Goal: Task Accomplishment & Management: Complete application form

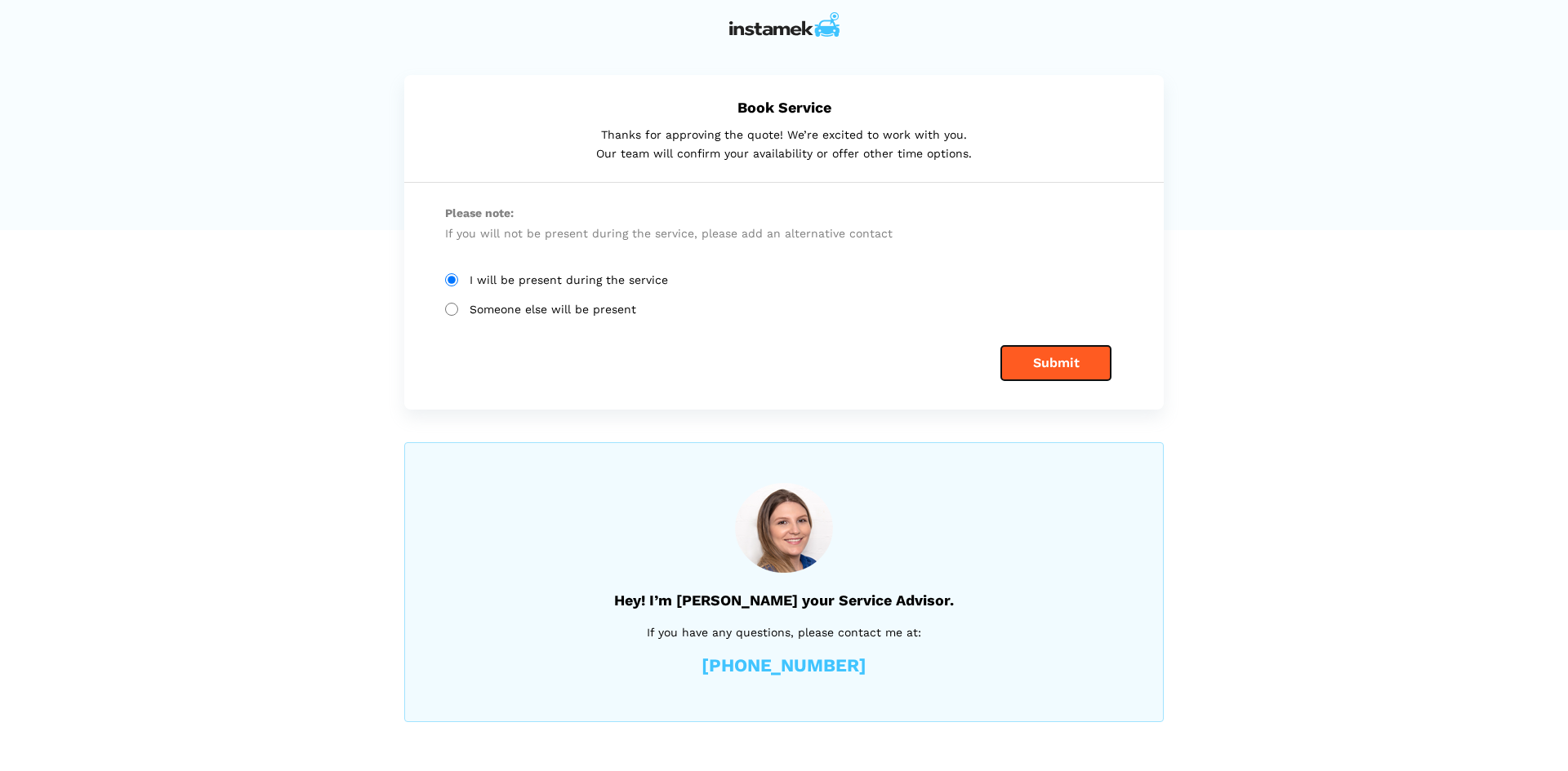
click at [1050, 367] on button "Submit" at bounding box center [1056, 363] width 110 height 34
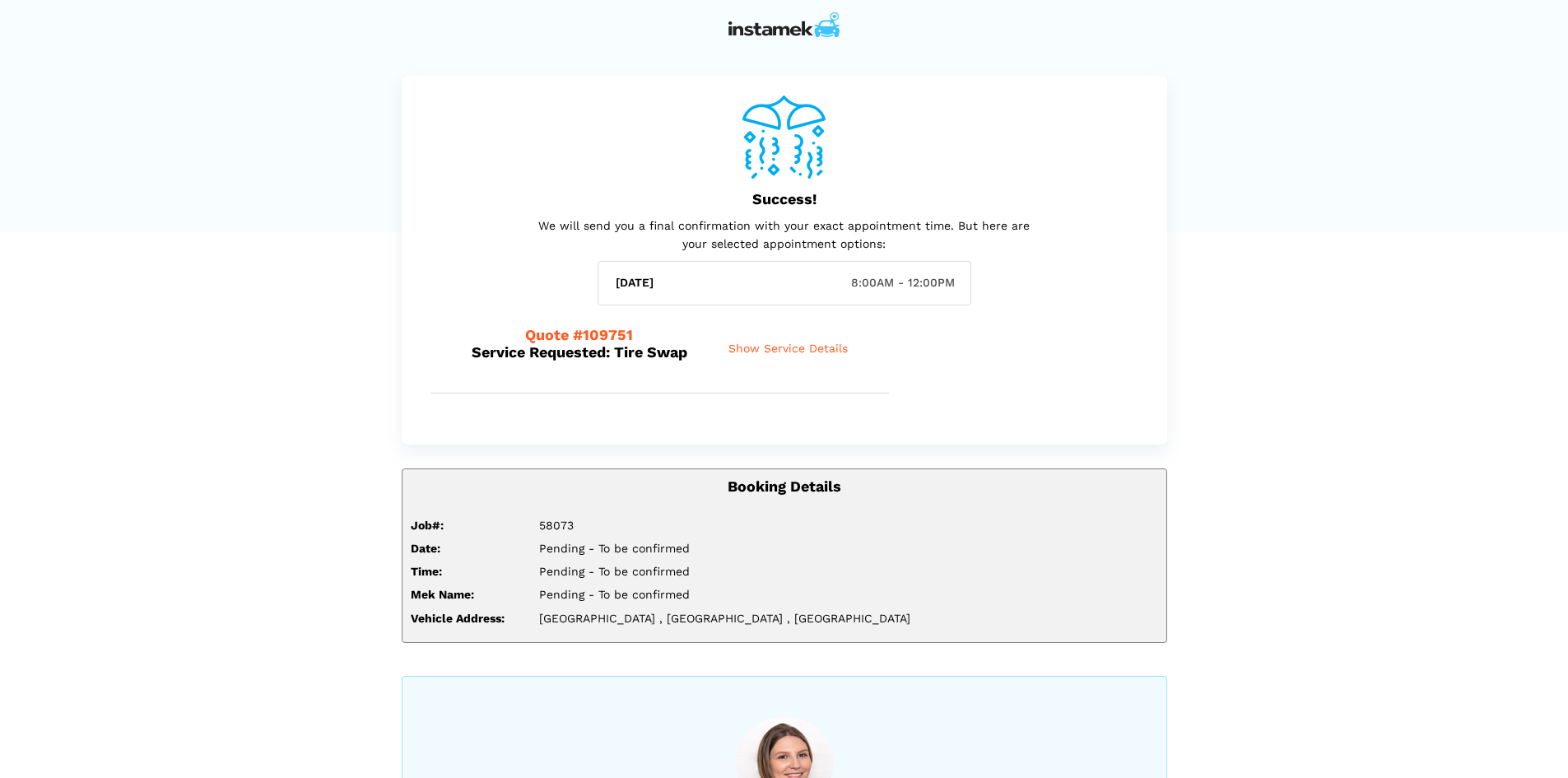
click at [812, 345] on span "Show Service Details" at bounding box center [789, 348] width 120 height 14
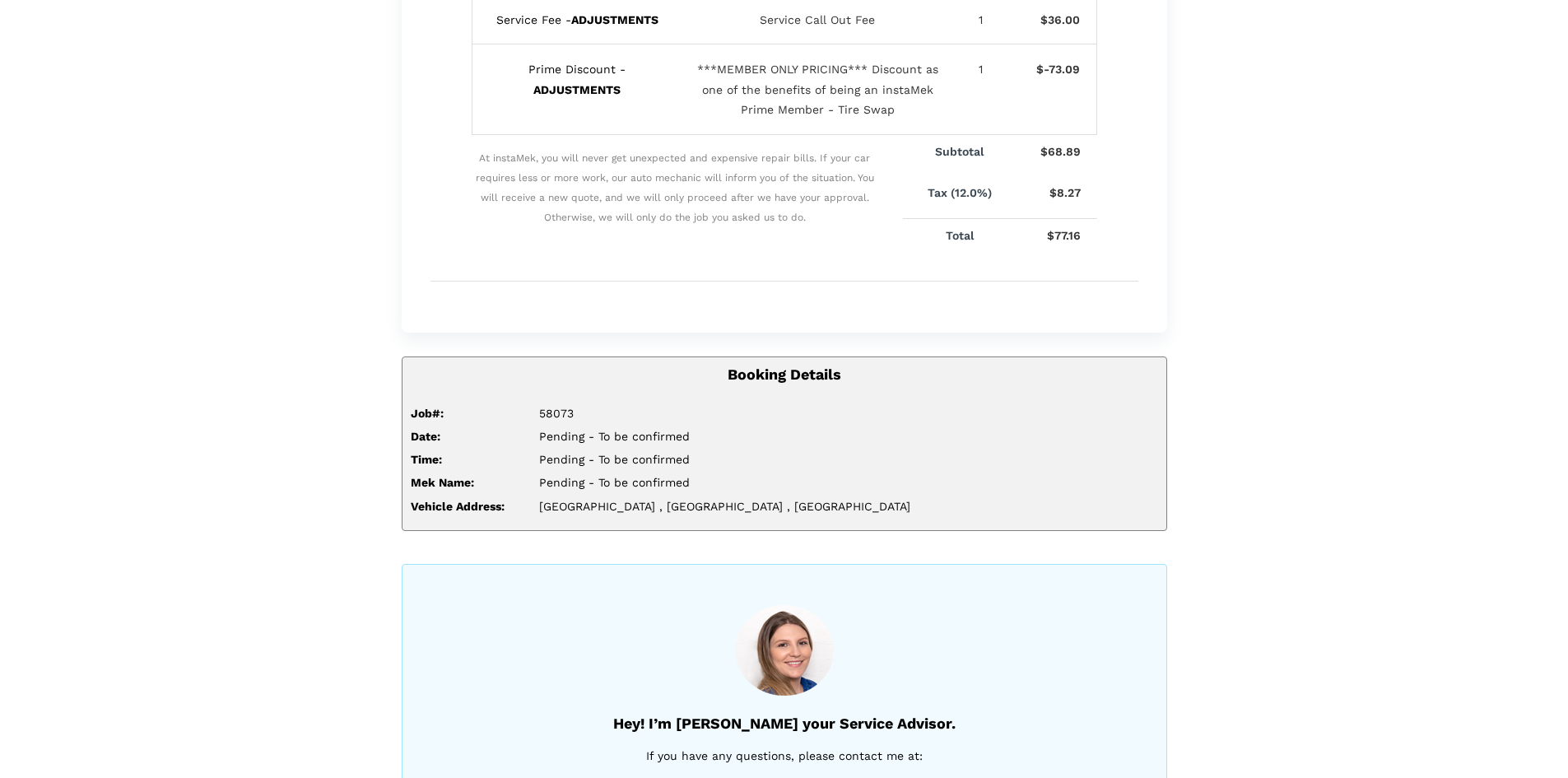
scroll to position [596, 0]
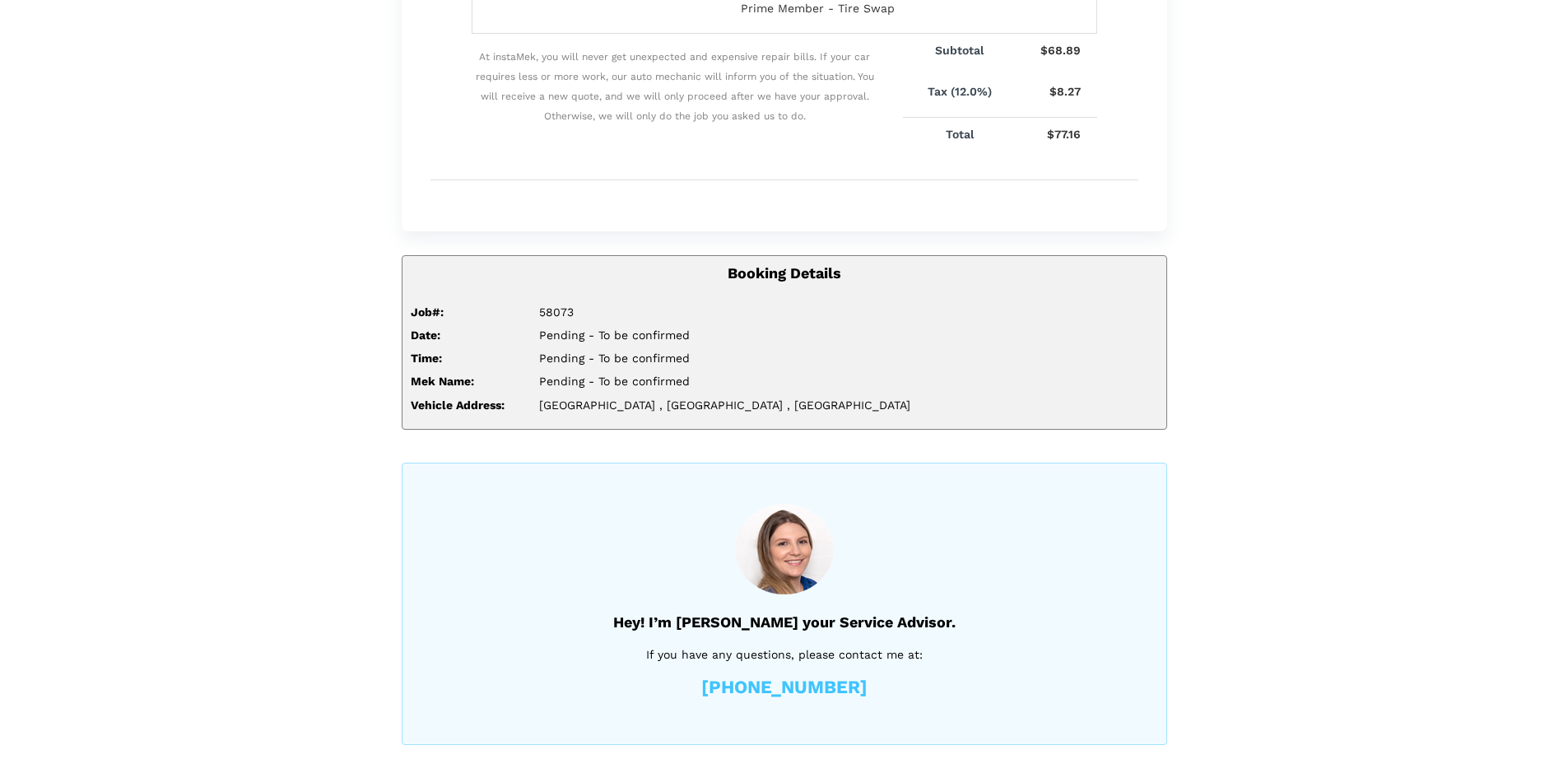
click at [261, 478] on div "Success! We will send you a final confirmation with your exact appointment time…" at bounding box center [784, 113] width 1568 height 1265
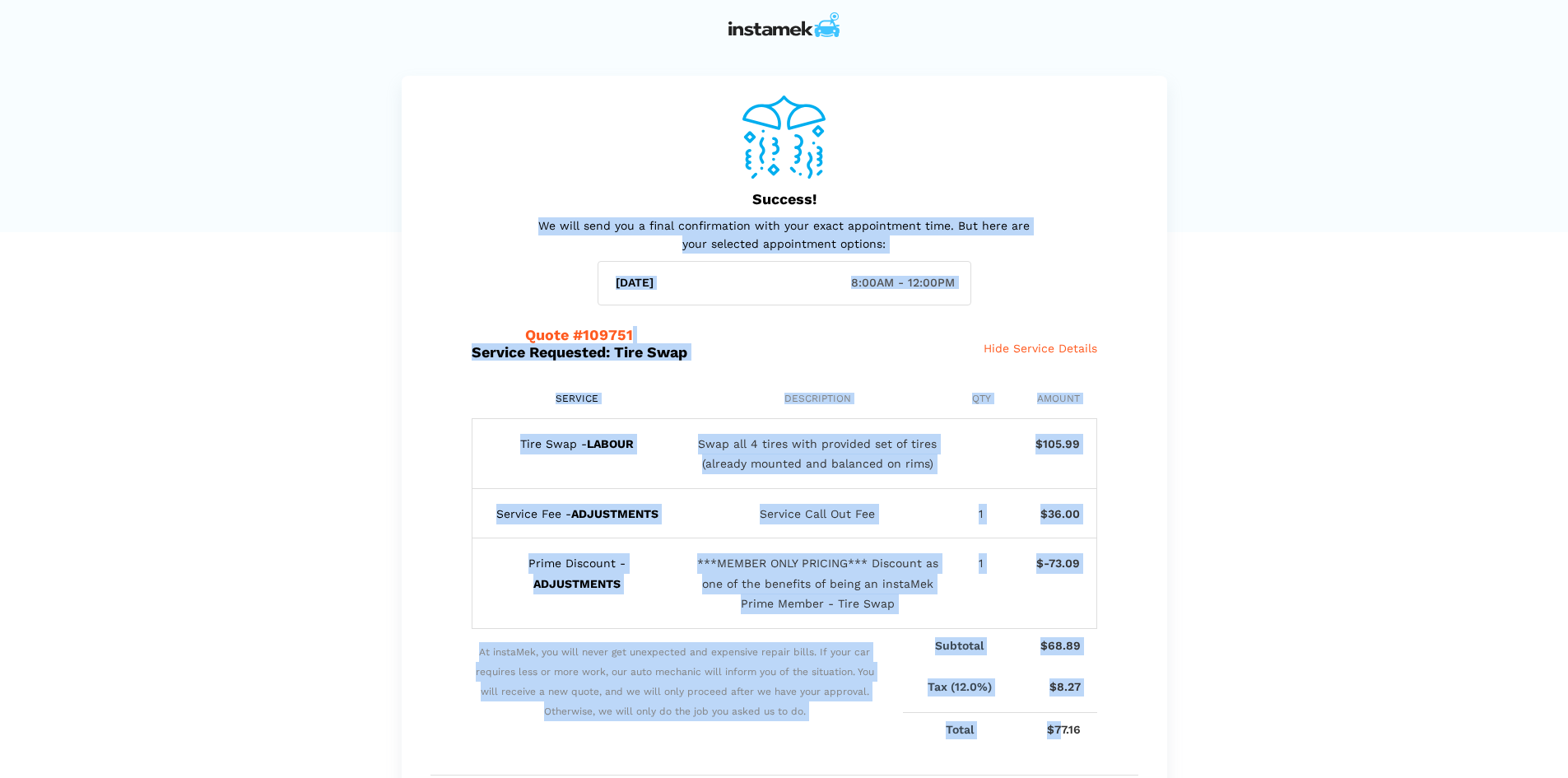
scroll to position [30, 0]
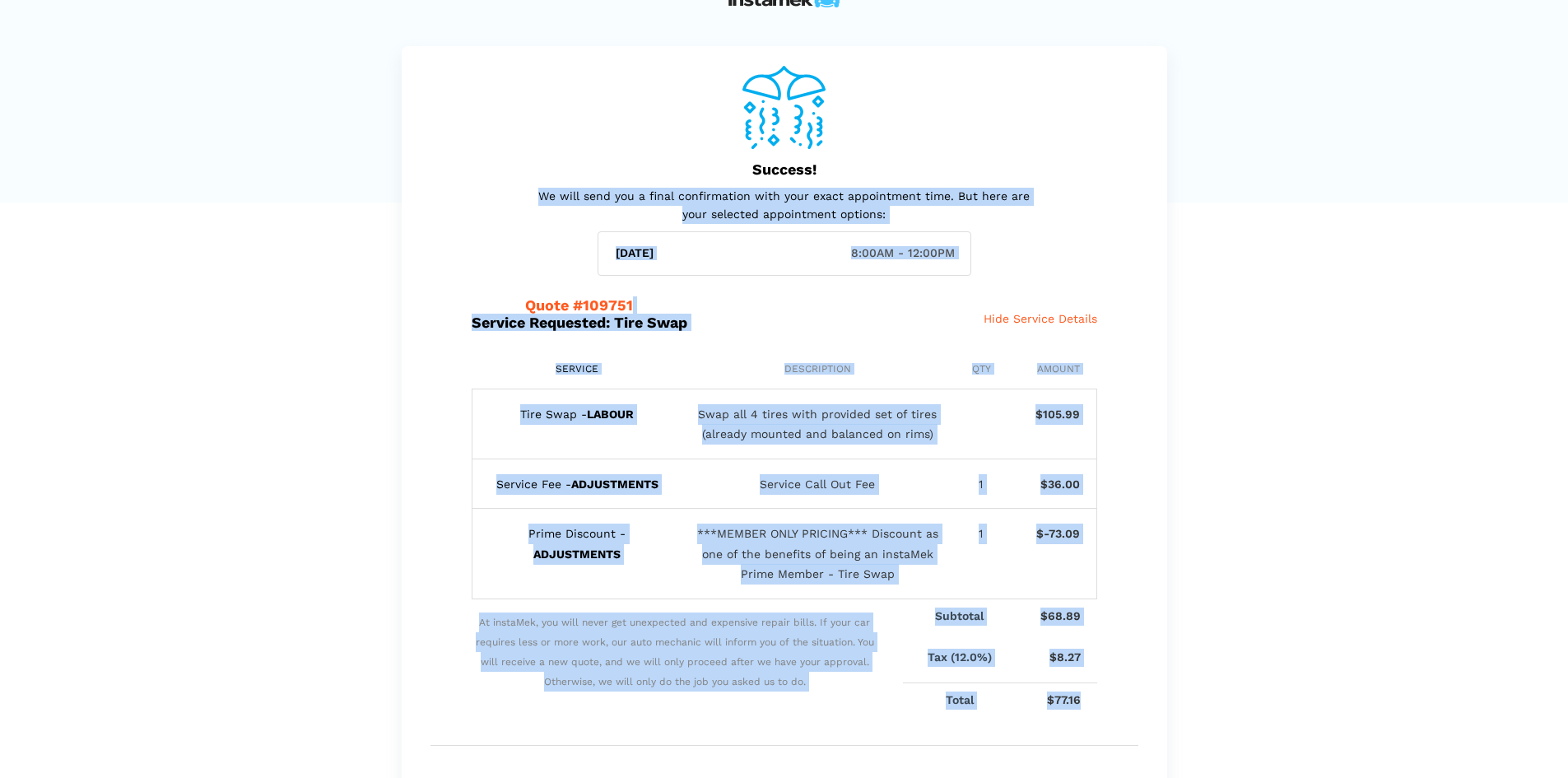
drag, startPoint x: 541, startPoint y: 225, endPoint x: 1086, endPoint y: 709, distance: 728.9
click at [1086, 709] on div "Success! We will send you a final confirmation with your exact appointment time…" at bounding box center [785, 421] width 766 height 751
copy div "We will send you a final confirmation with your exact appointment time. But her…"
